Goal: Find specific page/section: Find specific page/section

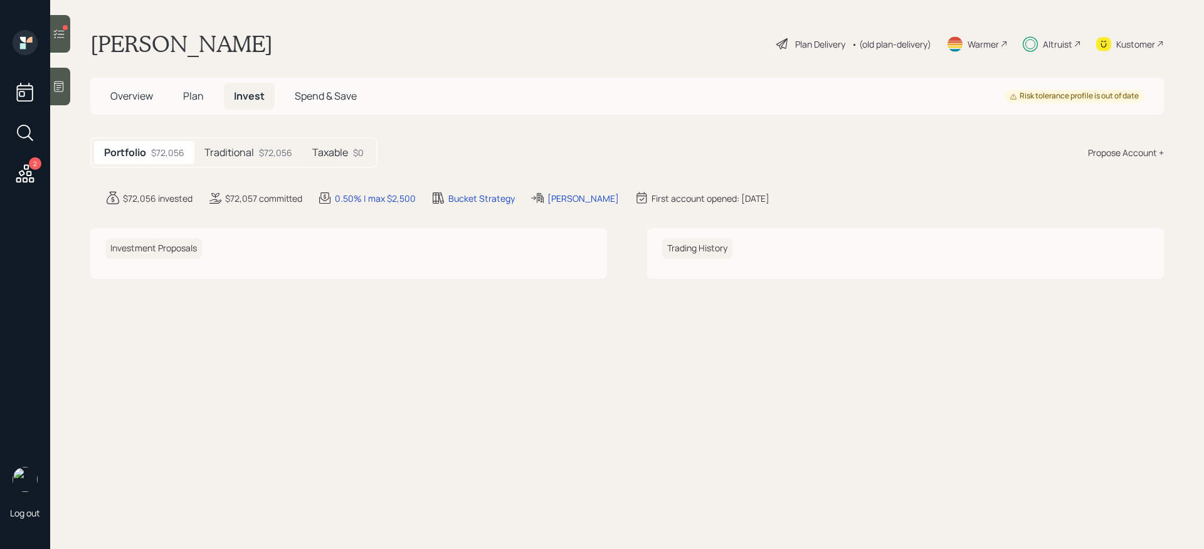
click at [23, 176] on icon at bounding box center [25, 173] width 23 height 23
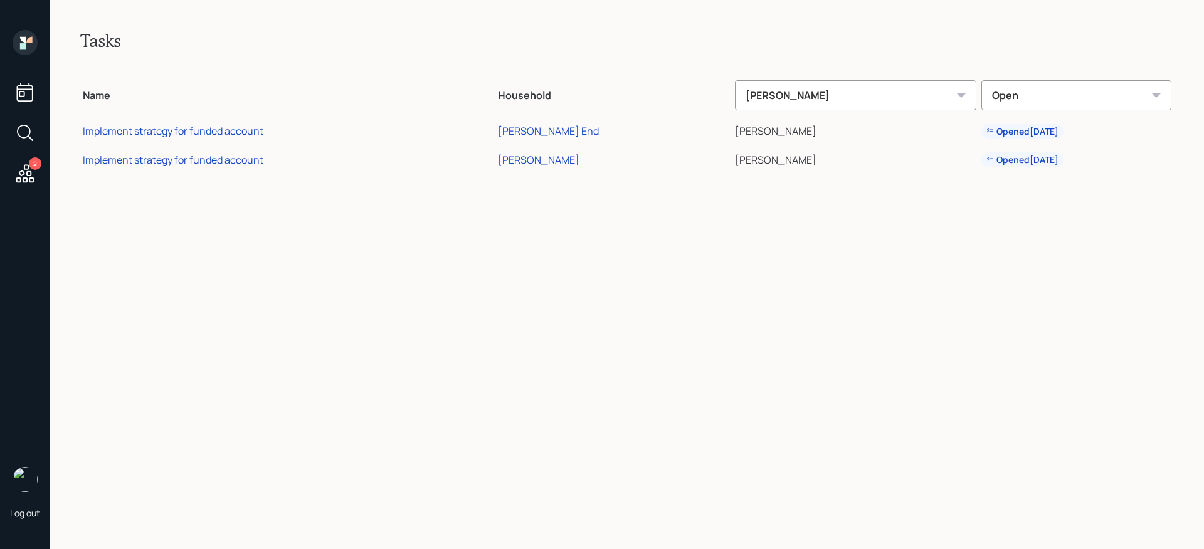
click at [30, 93] on icon at bounding box center [25, 92] width 23 height 23
